Goal: Task Accomplishment & Management: Use online tool/utility

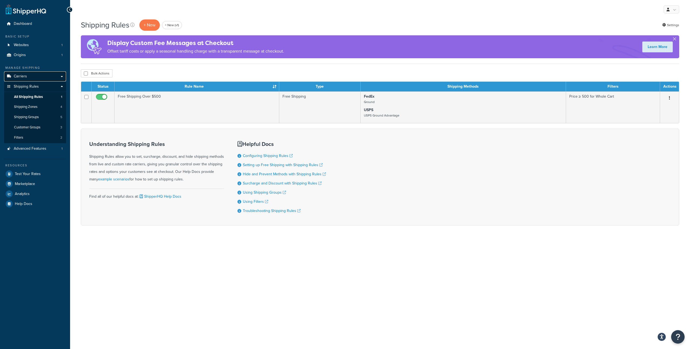
click at [43, 78] on link "Carriers" at bounding box center [35, 76] width 62 height 10
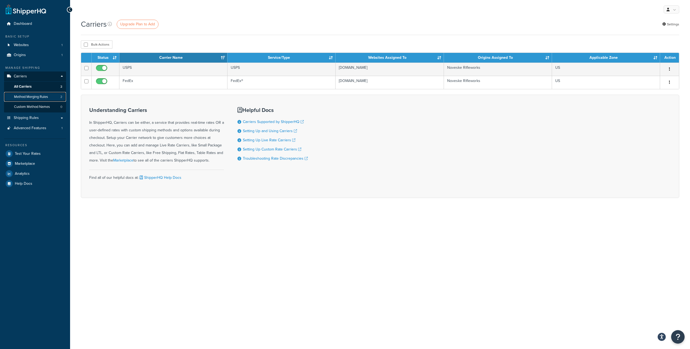
click at [54, 99] on link "Method Merging Rules 2" at bounding box center [35, 97] width 62 height 10
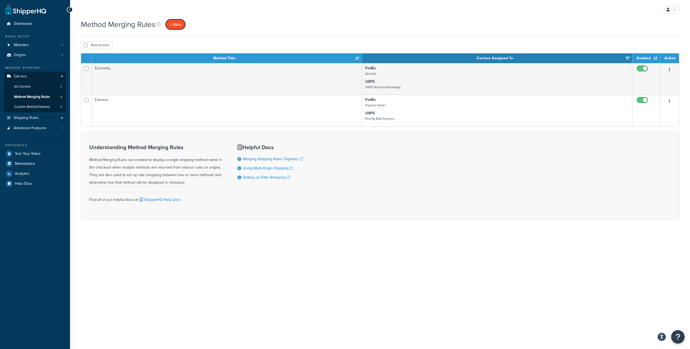
click at [173, 26] on span "+ New" at bounding box center [176, 24] width 12 height 6
click at [172, 24] on span "+ New" at bounding box center [176, 24] width 12 height 6
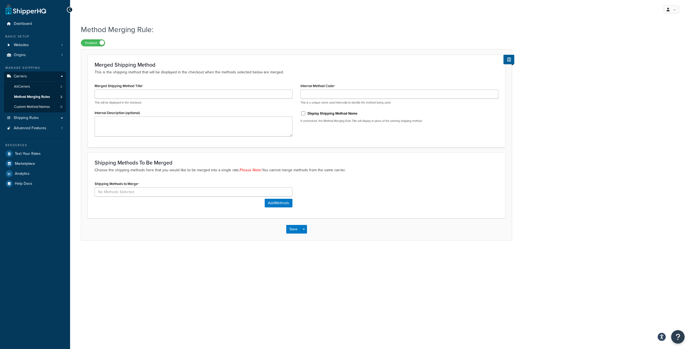
click at [44, 133] on ul "Dashboard Basic Setup Websites 1 Origins 1 Manage Shipping Carriers Carriers Al…" at bounding box center [35, 104] width 62 height 170
click at [47, 131] on link "Advanced Features 1" at bounding box center [35, 128] width 62 height 10
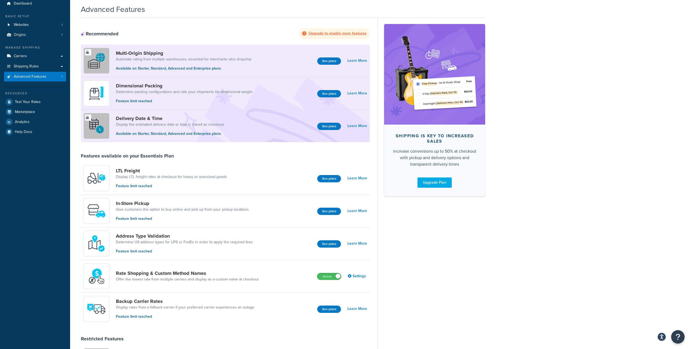
scroll to position [21, 0]
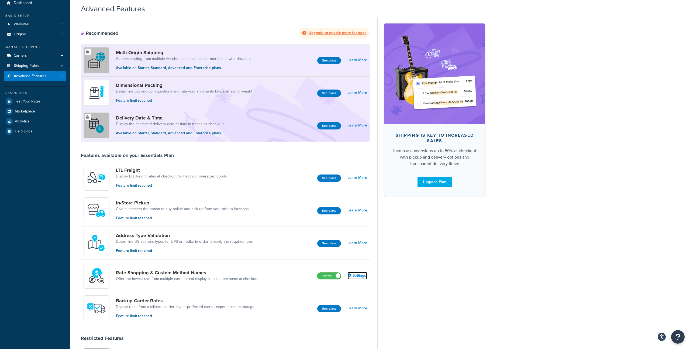
click at [354, 279] on link "Settings" at bounding box center [357, 276] width 19 height 8
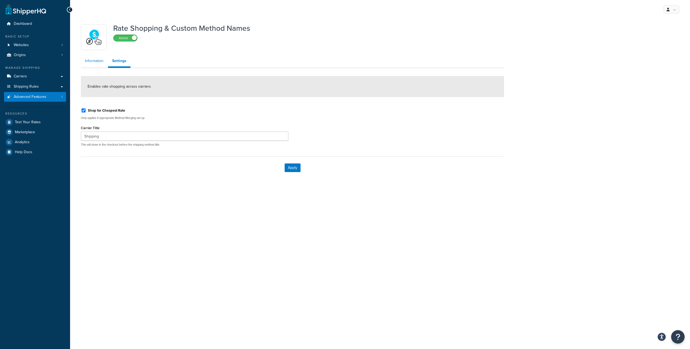
click at [93, 59] on link "Information" at bounding box center [94, 61] width 27 height 11
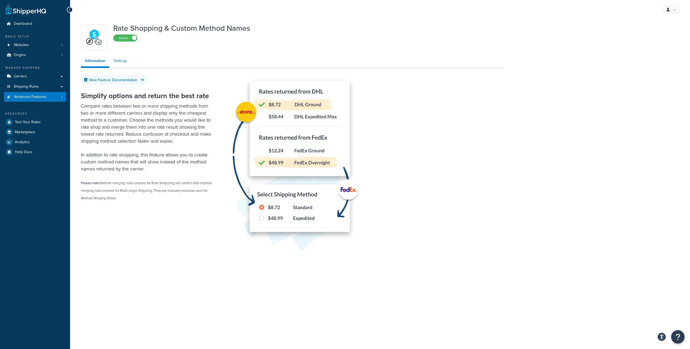
click at [122, 60] on link "Settings" at bounding box center [121, 61] width 22 height 11
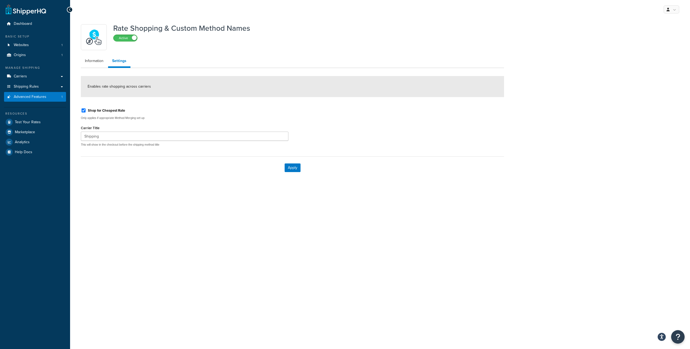
click at [104, 182] on div "Rate Shopping & Custom Method Names Active Information Settings Enables rate sh…" at bounding box center [380, 105] width 620 height 173
click at [90, 60] on link "Information" at bounding box center [94, 61] width 27 height 11
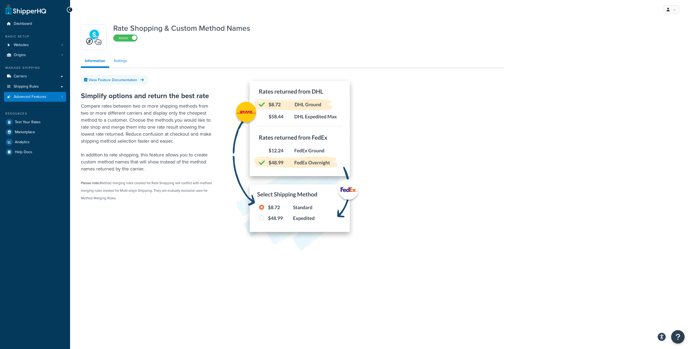
click at [126, 58] on link "Settings" at bounding box center [121, 61] width 22 height 11
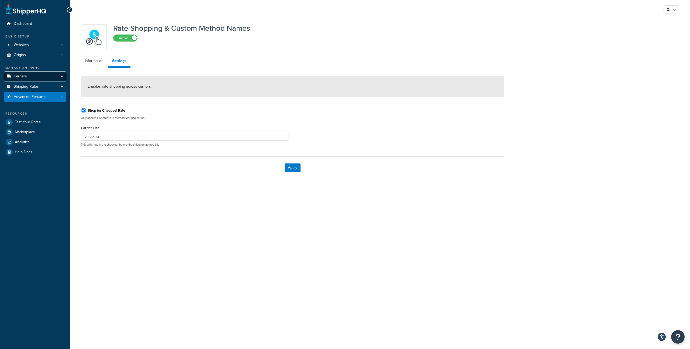
click at [26, 77] on span "Carriers" at bounding box center [20, 76] width 13 height 5
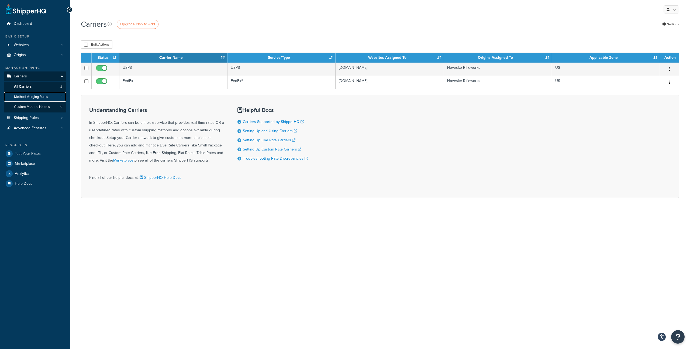
click at [45, 101] on link "Method Merging Rules 2" at bounding box center [35, 97] width 62 height 10
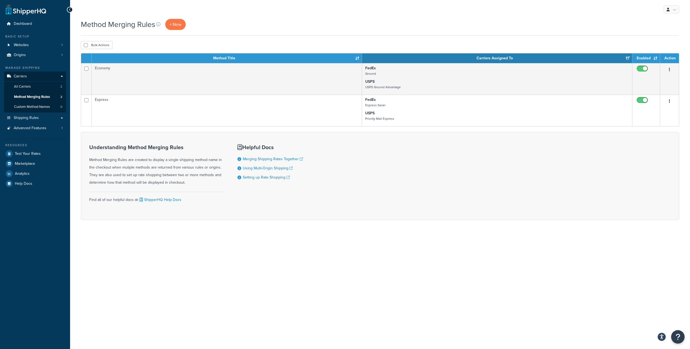
click at [178, 32] on div "Method Merging Rules + New" at bounding box center [380, 27] width 599 height 17
click at [175, 25] on span "+ New" at bounding box center [176, 24] width 12 height 6
